Goal: Navigation & Orientation: Understand site structure

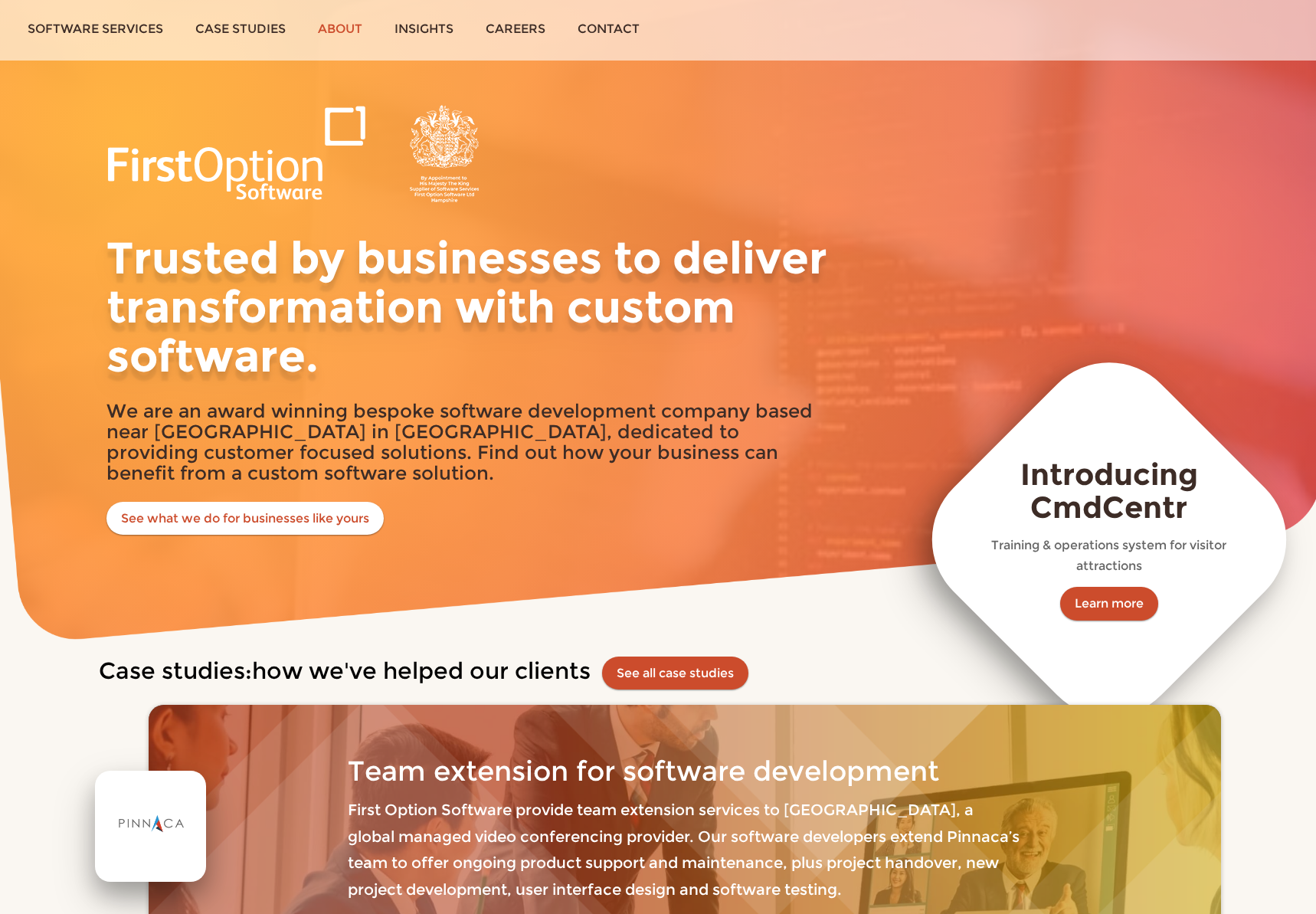
click at [340, 28] on link "About" at bounding box center [340, 28] width 77 height 58
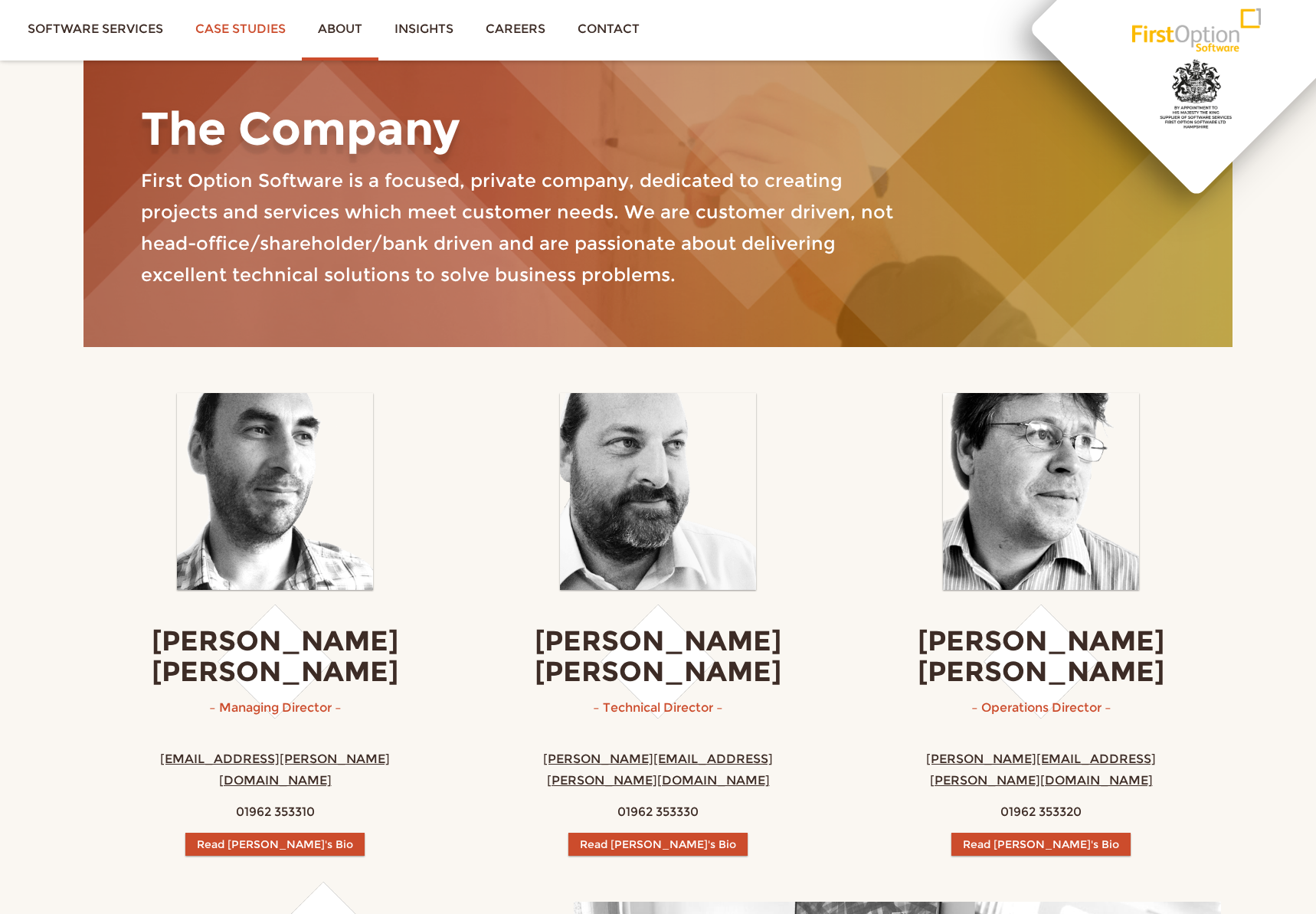
click at [240, 28] on link "Case studies" at bounding box center [240, 28] width 123 height 58
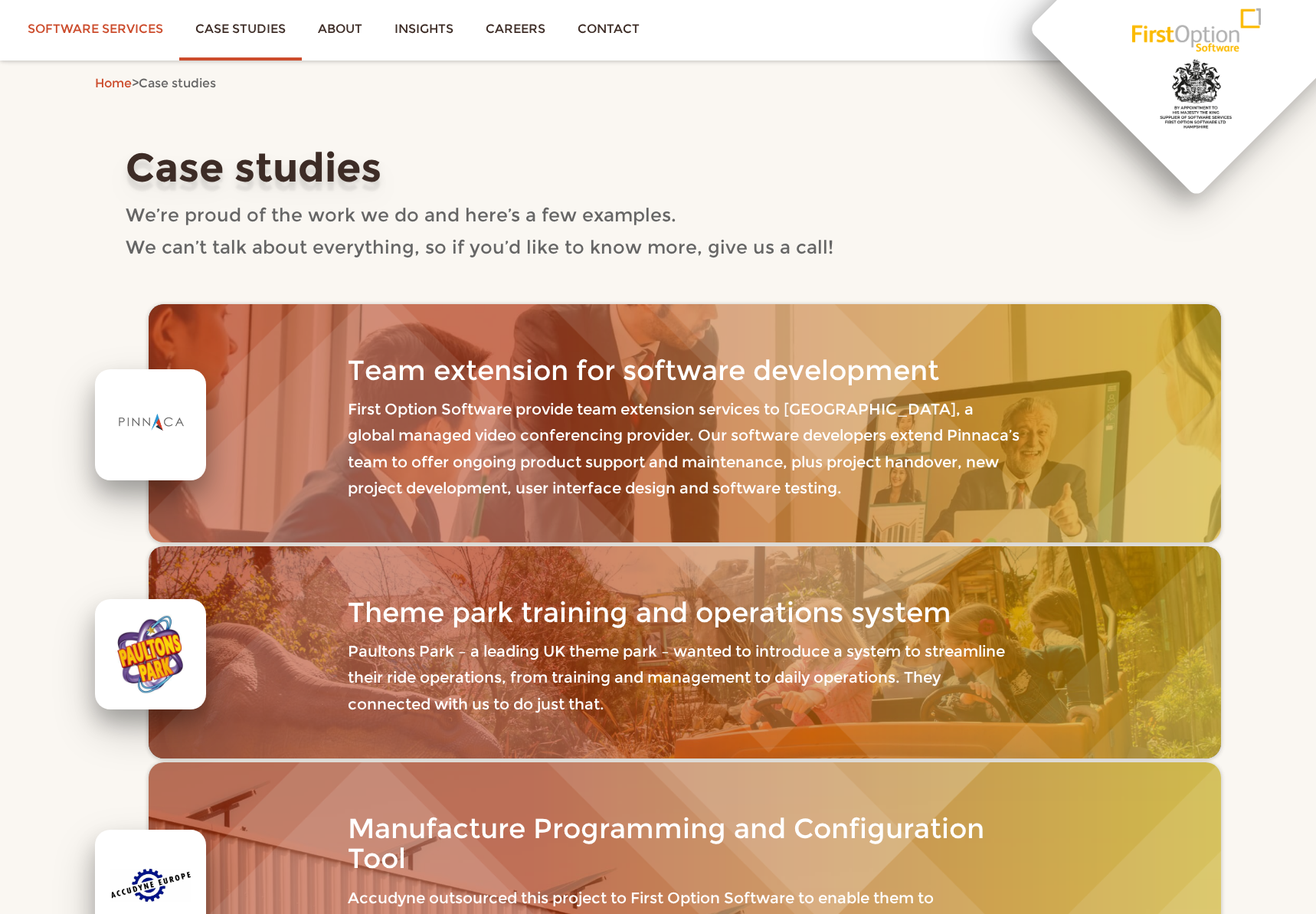
click at [138, 32] on link "Software services" at bounding box center [95, 28] width 167 height 58
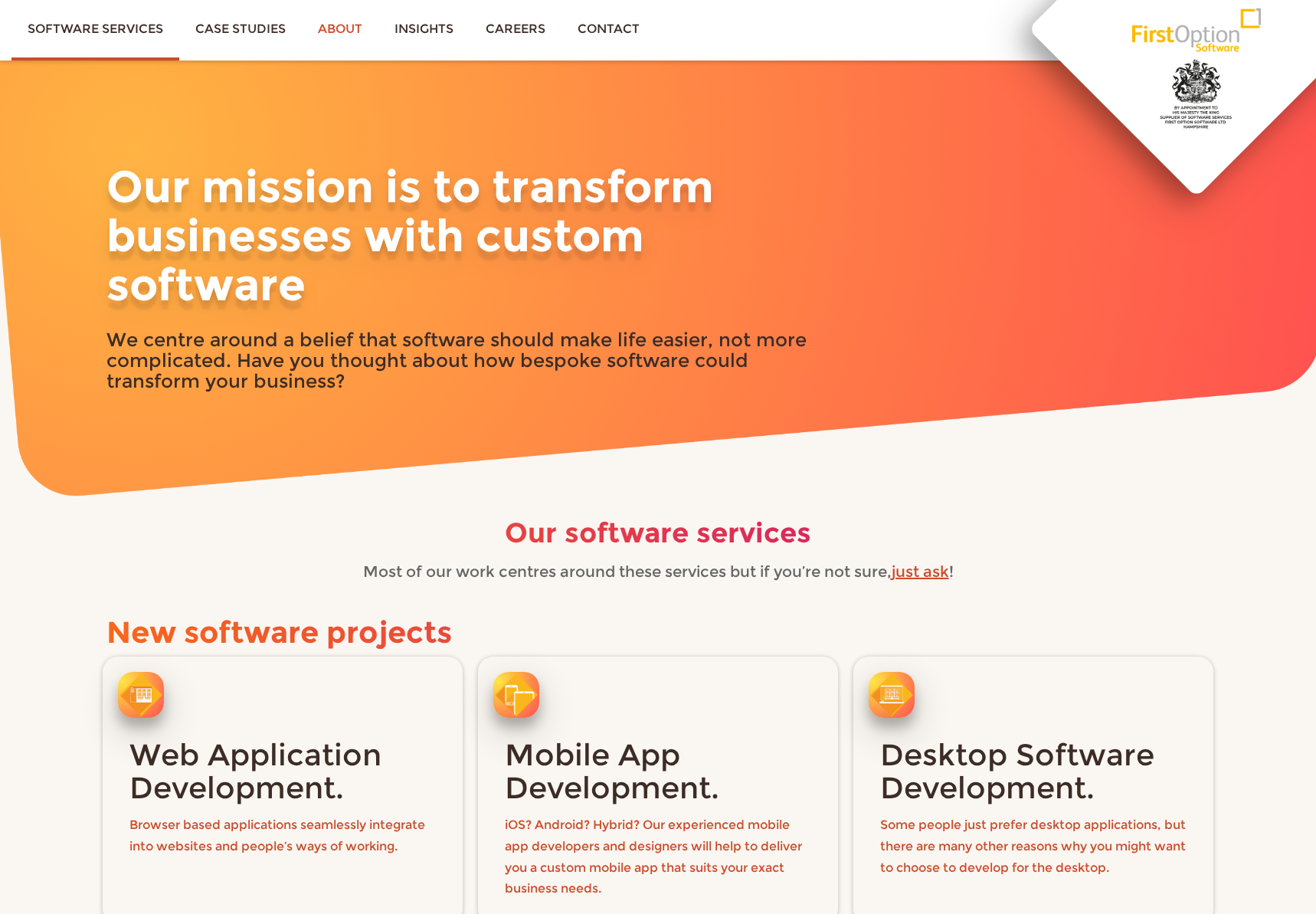
click at [350, 26] on link "About" at bounding box center [340, 28] width 77 height 58
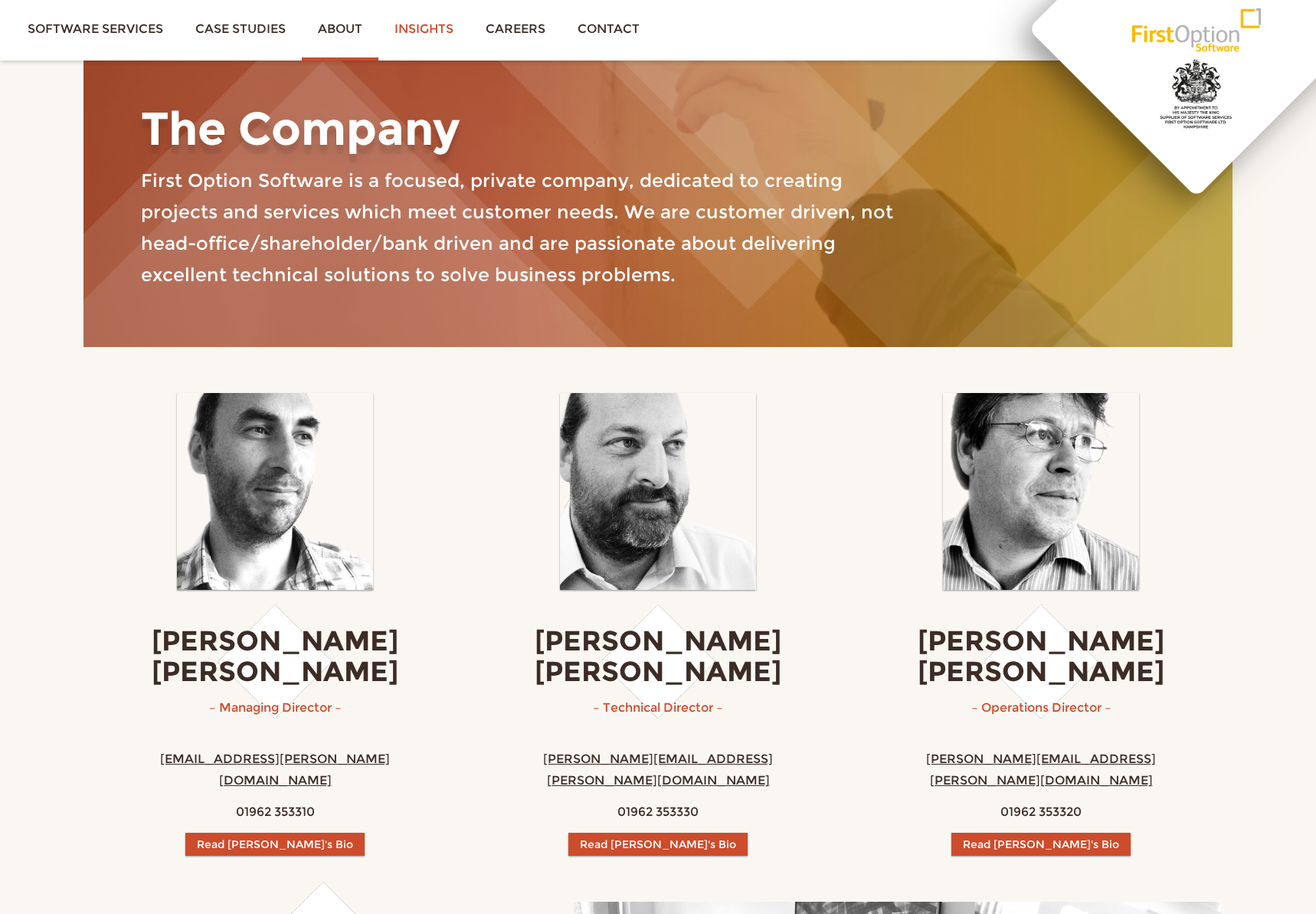
click at [407, 31] on link "Insights" at bounding box center [424, 28] width 91 height 58
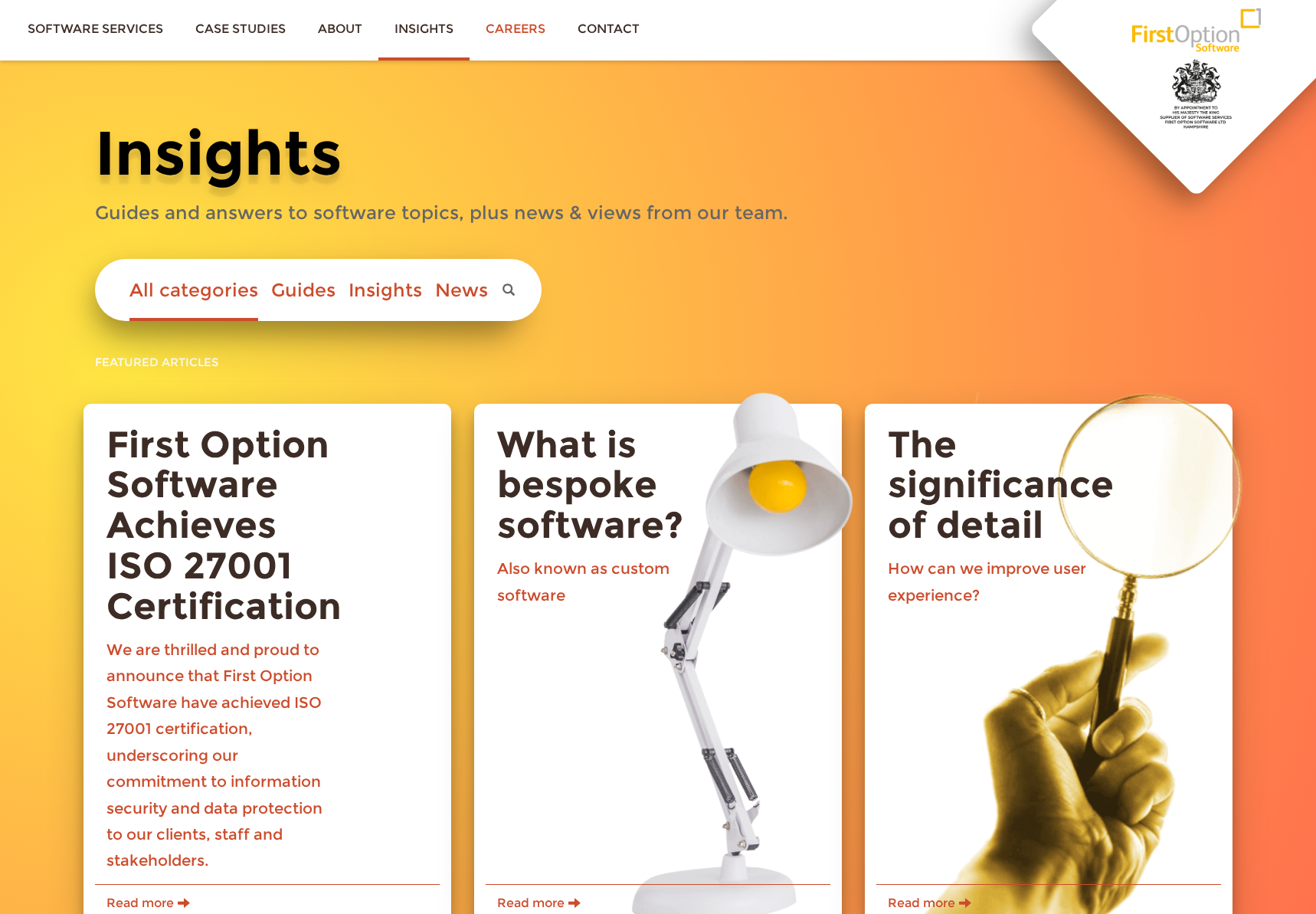
click at [502, 28] on link "Careers" at bounding box center [515, 28] width 92 height 58
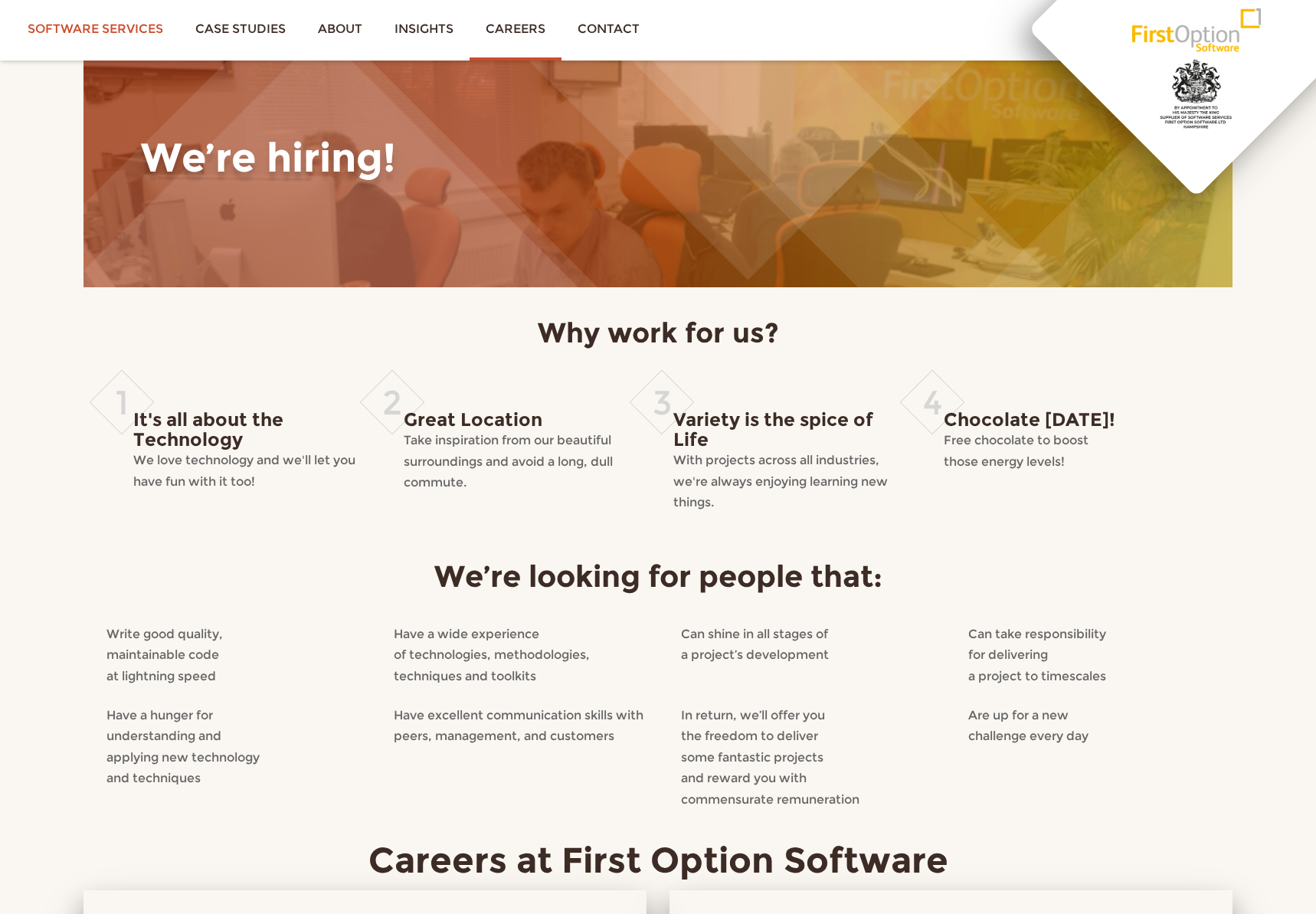
click at [113, 31] on link "Software services" at bounding box center [95, 28] width 167 height 58
